Goal: Task Accomplishment & Management: Use online tool/utility

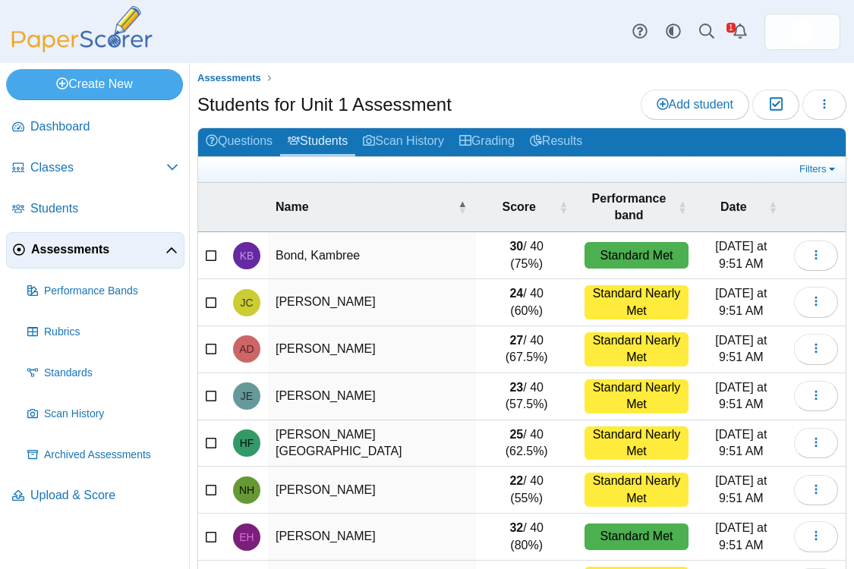
select select "**"
click at [92, 28] on img at bounding box center [82, 29] width 152 height 46
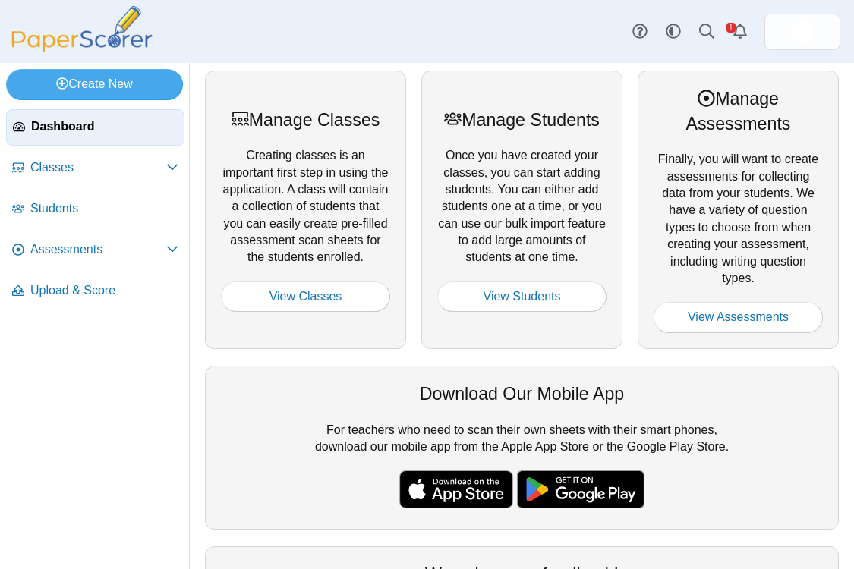
click at [447, 42] on div "Dashboard Classes Archived classes Students Assessments" at bounding box center [427, 31] width 854 height 63
click at [741, 33] on icon "Alerts" at bounding box center [739, 31] width 15 height 15
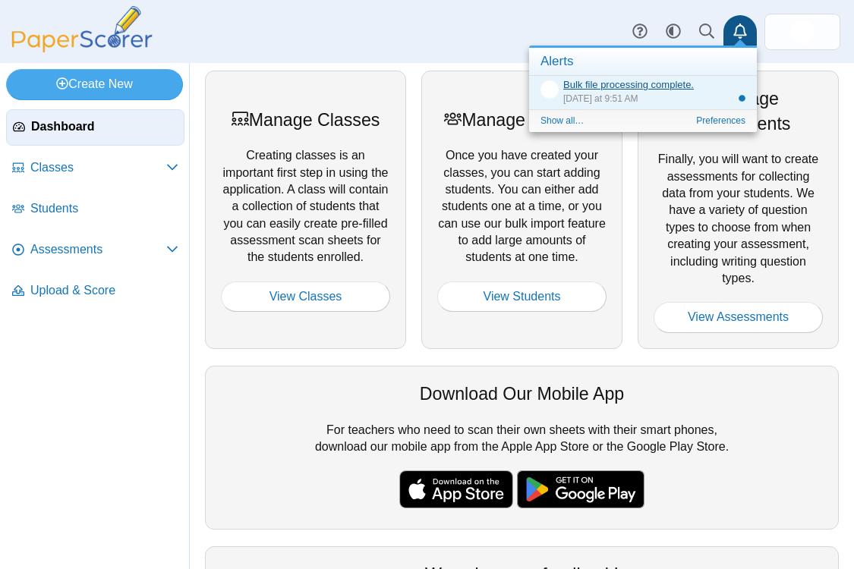
click at [627, 88] on link "Bulk file processing complete." at bounding box center [628, 84] width 130 height 11
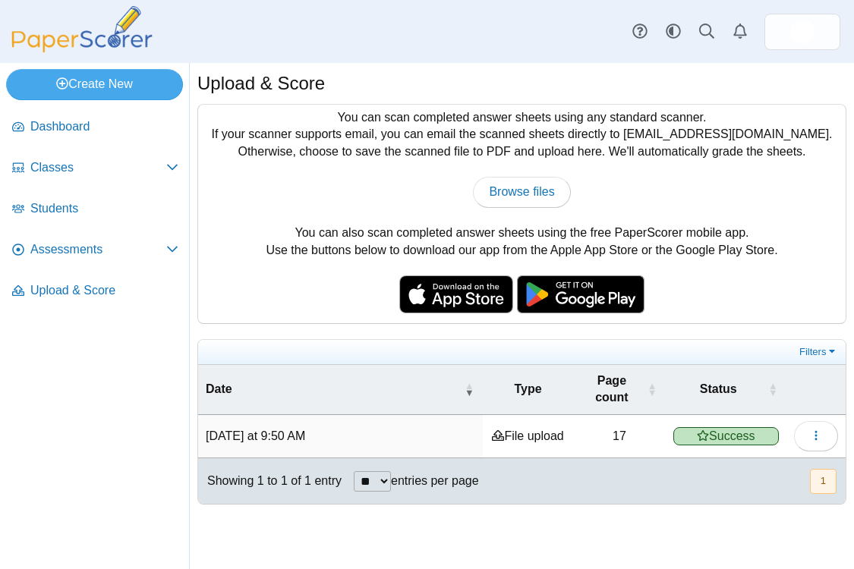
click at [491, 49] on div "Dashboard Classes Archived classes Students Assessments" at bounding box center [427, 31] width 854 height 63
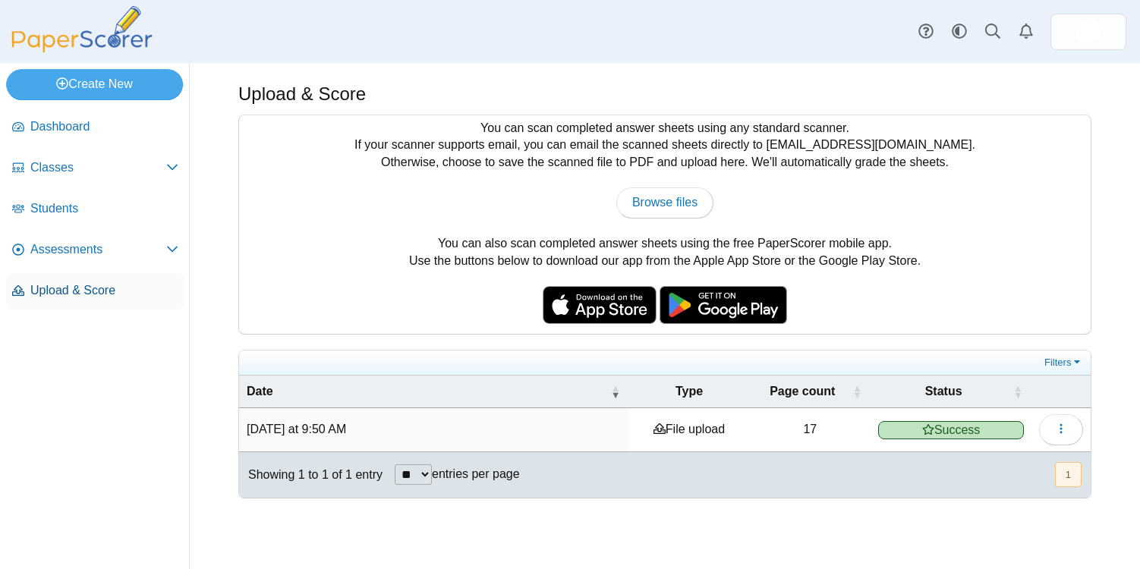
click at [66, 281] on link "Upload & Score" at bounding box center [95, 291] width 178 height 36
click at [105, 40] on img at bounding box center [82, 29] width 152 height 46
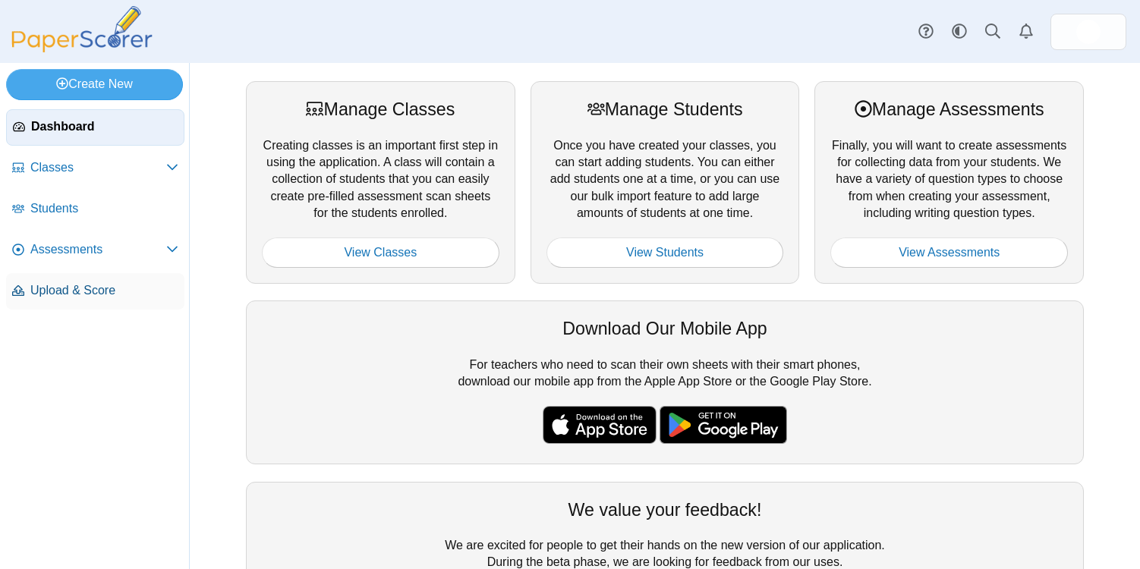
click at [74, 283] on span "Upload & Score" at bounding box center [104, 290] width 148 height 17
